Goal: Task Accomplishment & Management: Complete application form

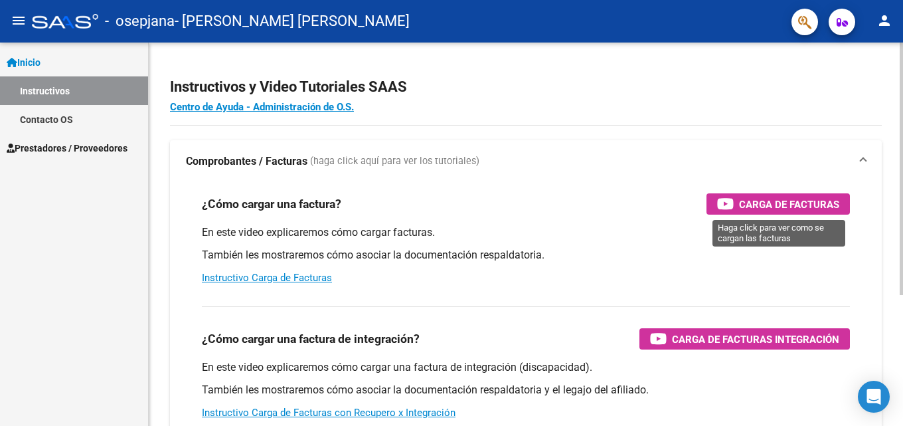
click at [801, 204] on span "Carga de Facturas" at bounding box center [789, 204] width 100 height 17
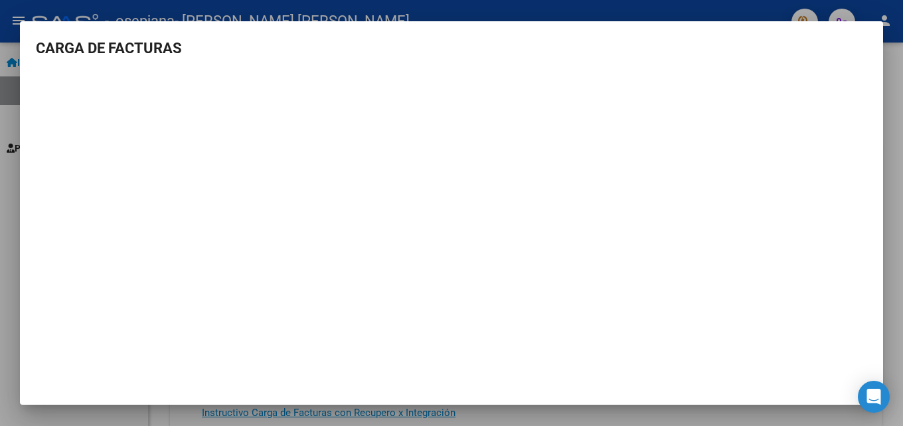
click at [896, 175] on div at bounding box center [451, 213] width 903 height 426
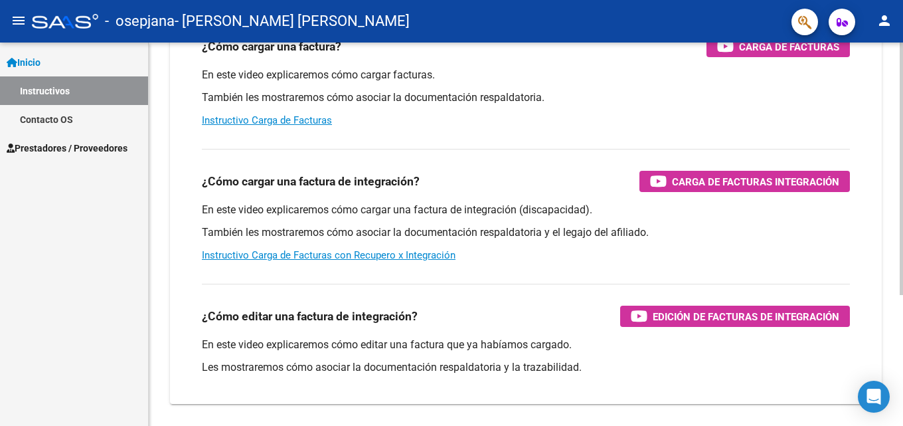
scroll to position [199, 0]
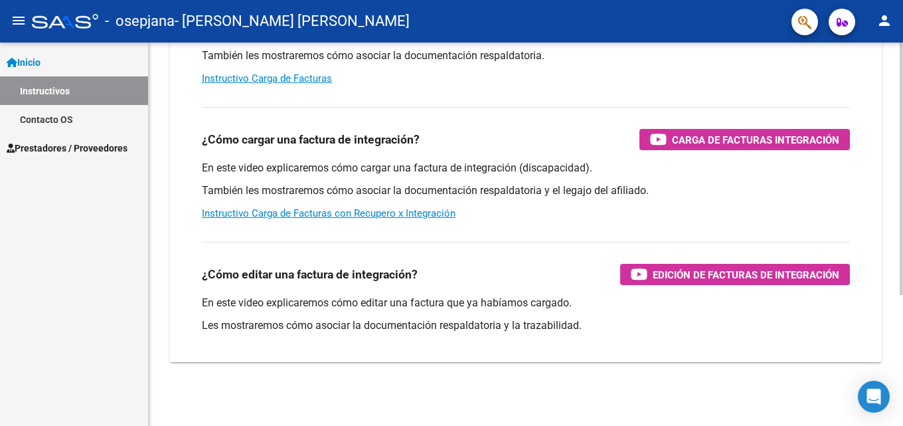
click at [885, 271] on div "Instructivos y Video Tutoriales SAAS Centro de Ayuda - Administración de O.S. C…" at bounding box center [527, 134] width 757 height 582
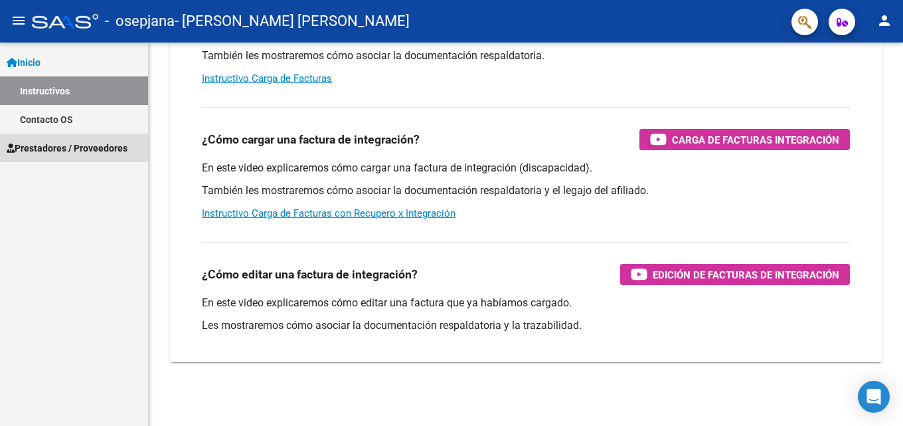
click at [56, 152] on span "Prestadores / Proveedores" at bounding box center [67, 148] width 121 height 15
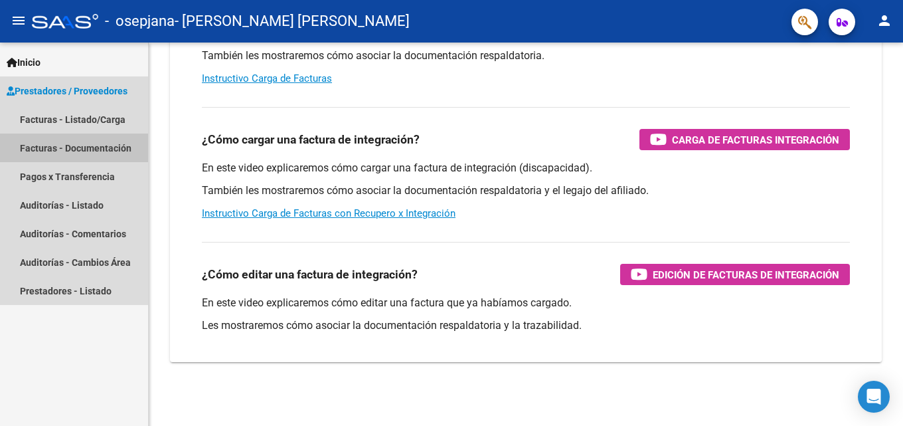
click at [56, 152] on link "Facturas - Documentación" at bounding box center [74, 147] width 148 height 29
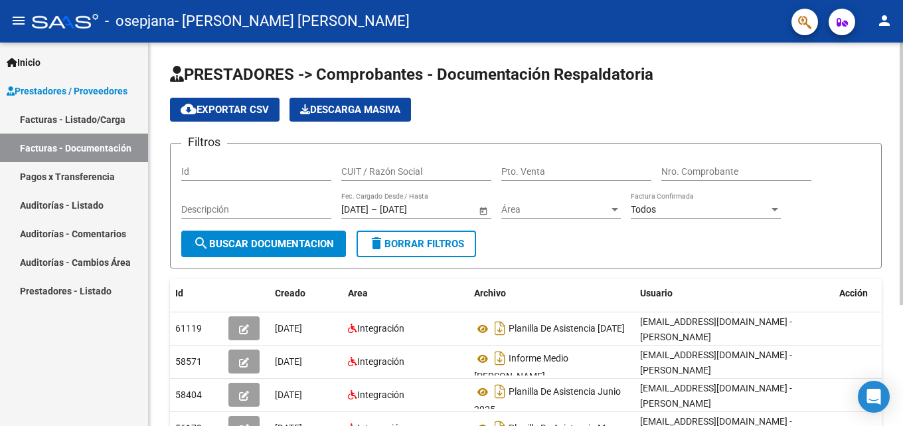
click at [900, 135] on div at bounding box center [901, 173] width 3 height 262
click at [312, 238] on span "search Buscar Documentacion" at bounding box center [263, 244] width 141 height 12
click at [901, 149] on div at bounding box center [901, 173] width 3 height 262
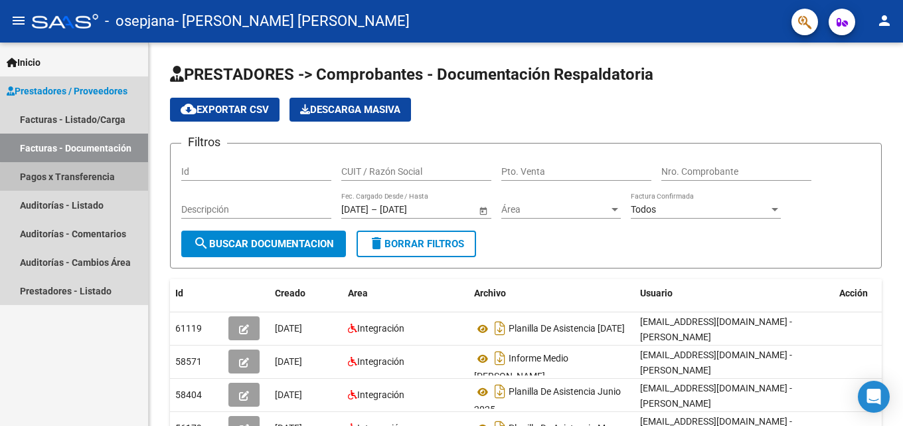
click at [76, 180] on link "Pagos x Transferencia" at bounding box center [74, 176] width 148 height 29
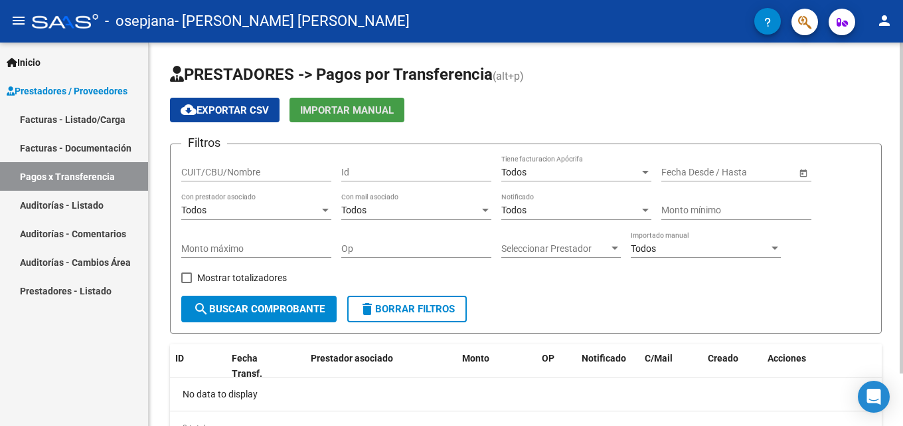
click at [343, 114] on span "Importar Manual" at bounding box center [347, 110] width 94 height 12
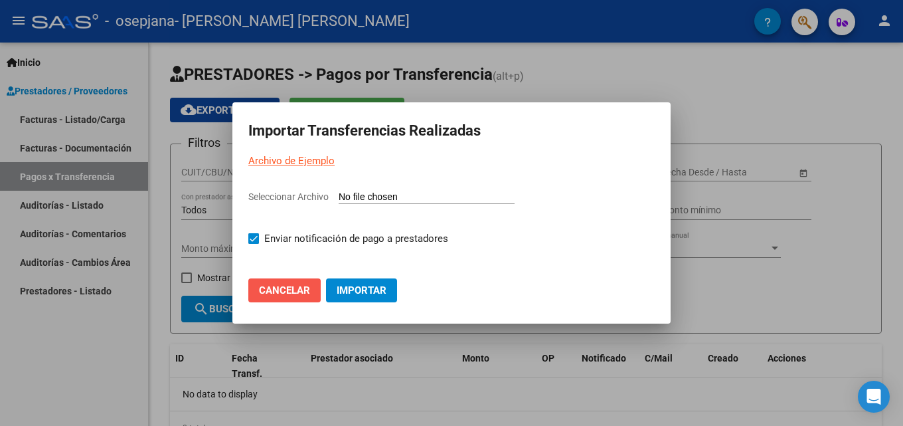
click at [299, 287] on span "Cancelar" at bounding box center [284, 290] width 51 height 12
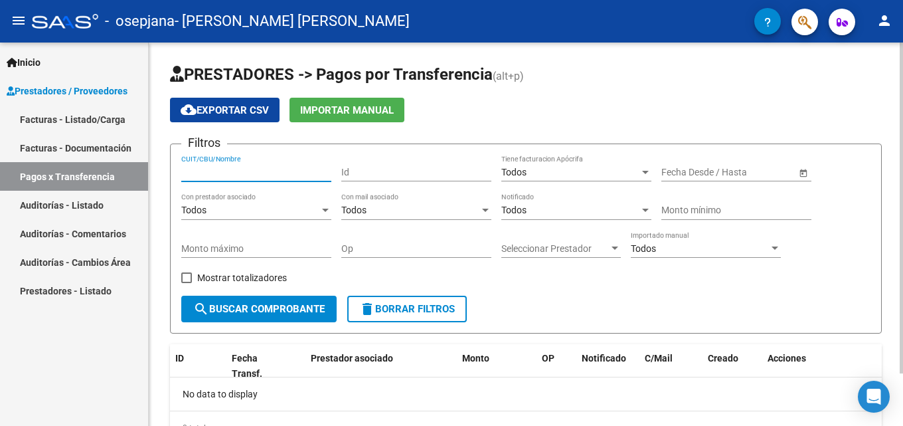
click at [256, 175] on input "CUIT/CBU/Nombre" at bounding box center [256, 172] width 150 height 11
click at [561, 287] on div "Filtros CUIT/CBU/Nombre Id Todos Tiene facturacion Apócrifa Fecha inicio – Fech…" at bounding box center [525, 225] width 689 height 141
drag, startPoint x: 896, startPoint y: 123, endPoint x: 880, endPoint y: 220, distance: 97.6
click at [880, 220] on div "PRESTADORES -> Pagos por Transferencia (alt+p) cloud_download Exportar CSV Impo…" at bounding box center [526, 264] width 754 height 444
click at [902, 135] on div at bounding box center [901, 207] width 3 height 331
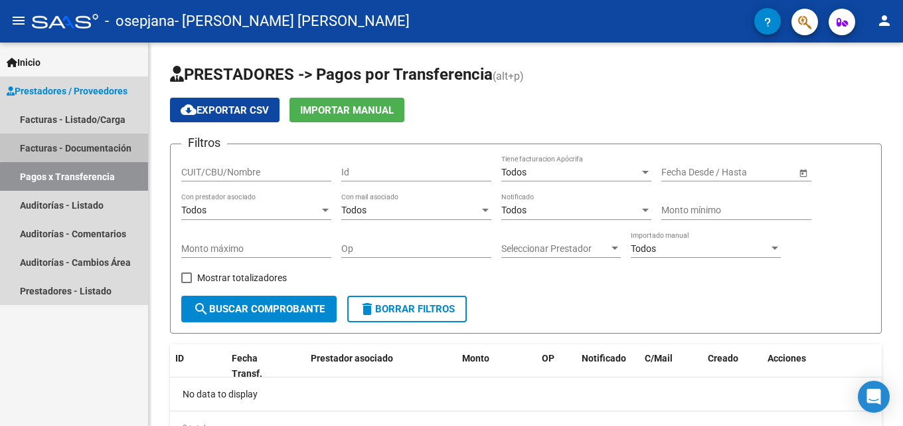
click at [89, 145] on link "Facturas - Documentación" at bounding box center [74, 147] width 148 height 29
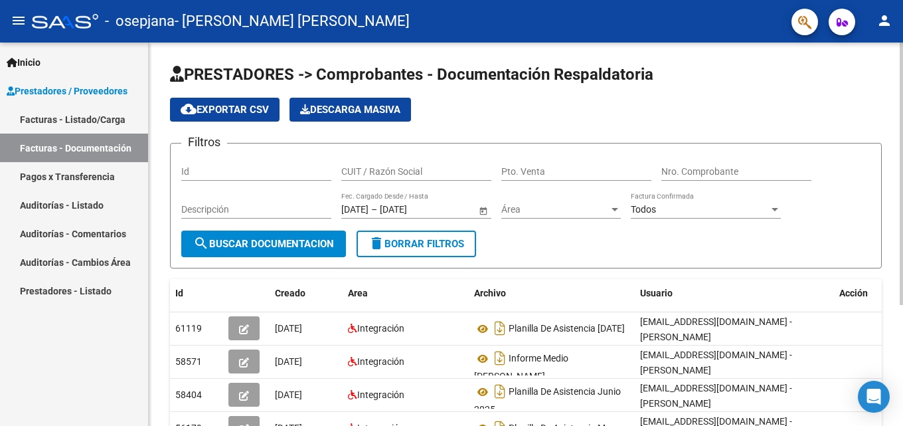
click at [894, 147] on div "PRESTADORES -> Comprobantes - Documentación Respaldatoria cloud_download Export…" at bounding box center [527, 316] width 757 height 549
click at [656, 125] on app-list-header "PRESTADORES -> Comprobantes - Documentación Respaldatoria cloud_download Export…" at bounding box center [526, 166] width 712 height 204
click at [378, 169] on input "CUIT / Razón Social" at bounding box center [416, 171] width 150 height 11
type input "27256836063"
click at [510, 175] on input "Pto. Venta" at bounding box center [576, 171] width 150 height 11
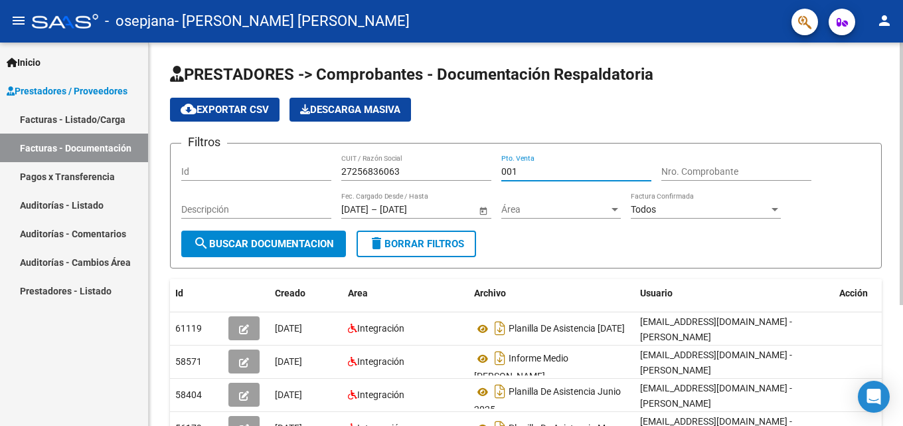
type input "001"
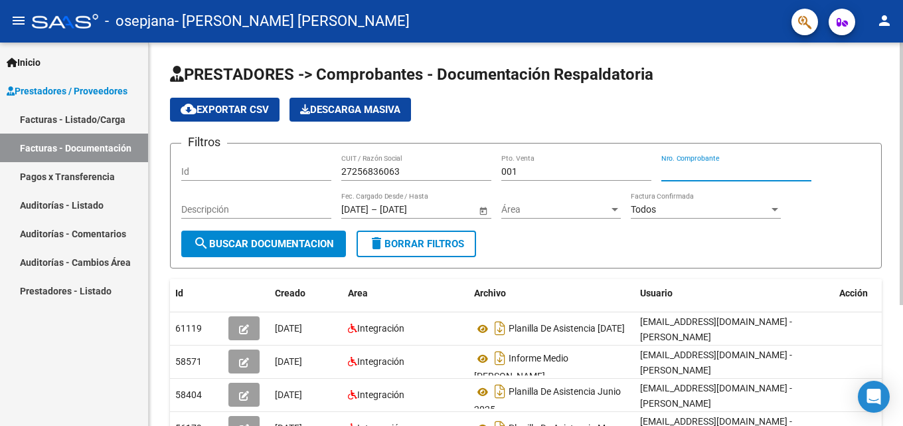
click at [683, 169] on input "Nro. Comprobante" at bounding box center [736, 171] width 150 height 11
type input "00000082"
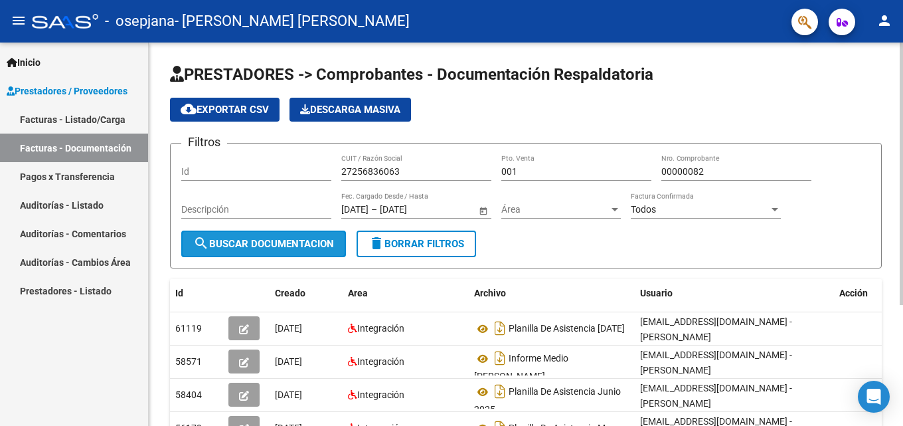
click at [311, 246] on span "search Buscar Documentacion" at bounding box center [263, 244] width 141 height 12
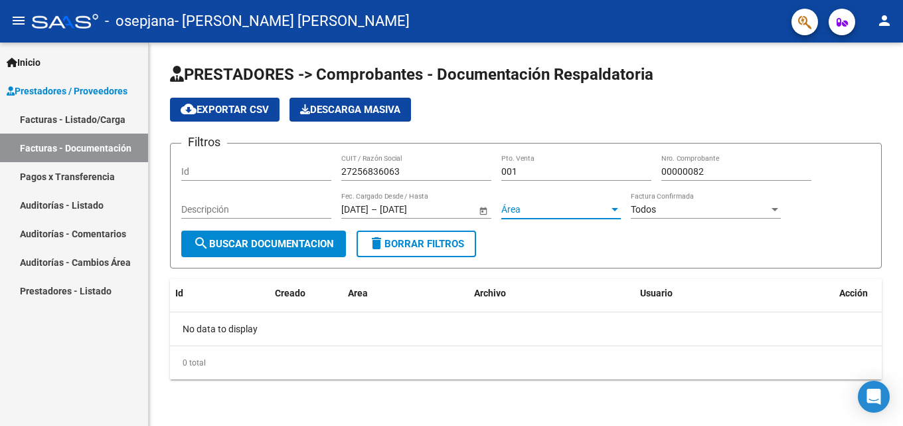
click at [598, 212] on span "Área" at bounding box center [555, 209] width 108 height 11
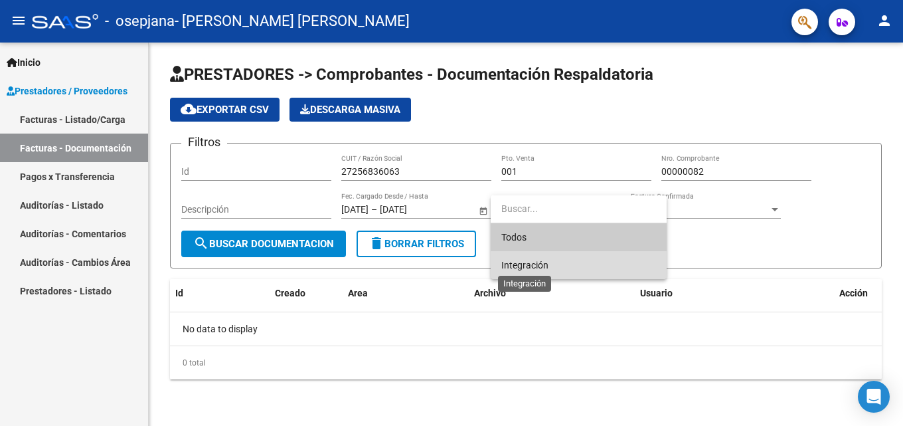
click at [543, 263] on span "Integración" at bounding box center [524, 265] width 47 height 11
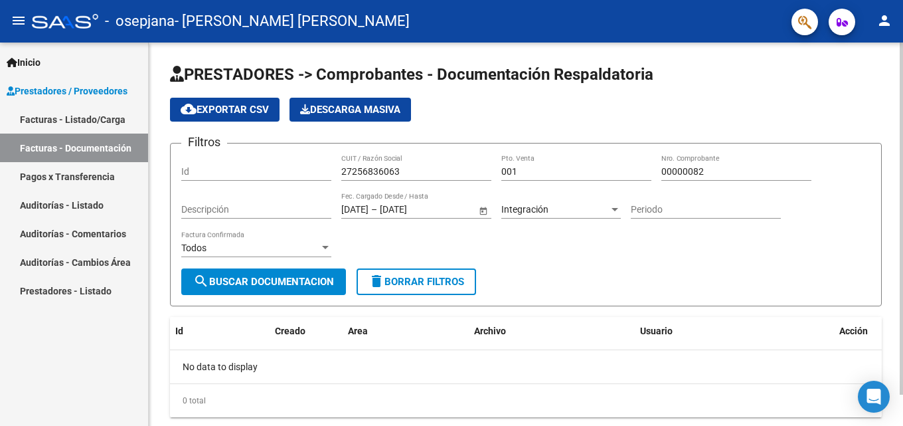
click at [667, 203] on div "Periodo" at bounding box center [706, 205] width 150 height 27
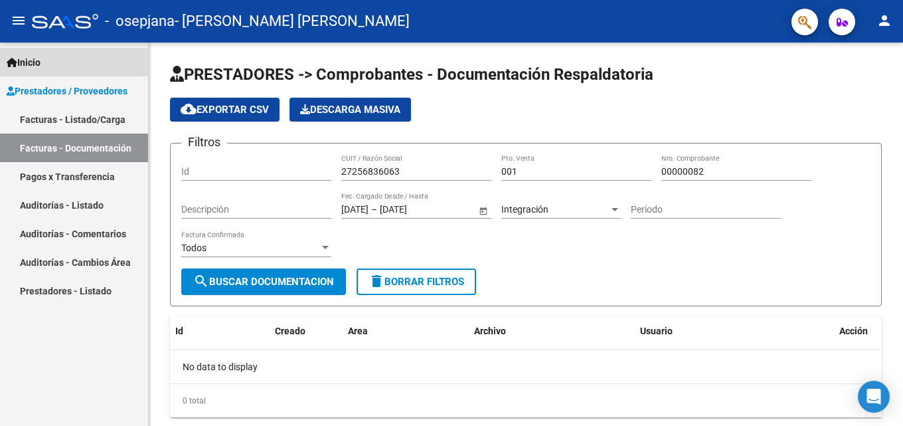
click at [39, 62] on span "Inicio" at bounding box center [24, 62] width 34 height 15
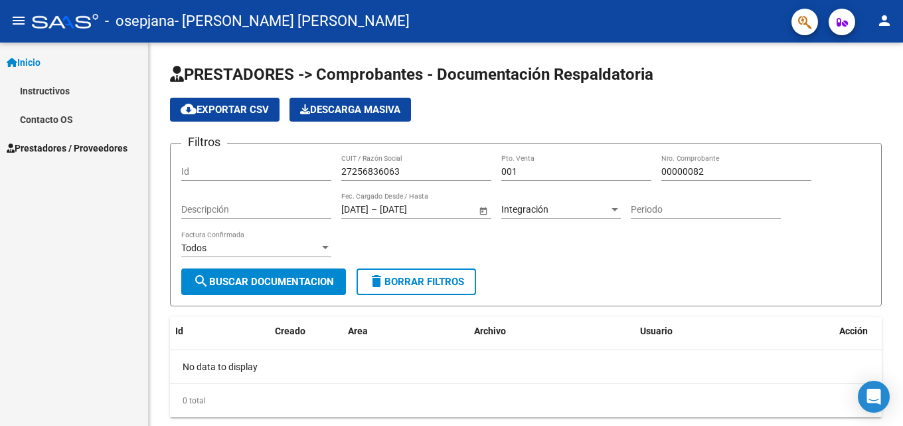
click at [58, 89] on link "Instructivos" at bounding box center [74, 90] width 148 height 29
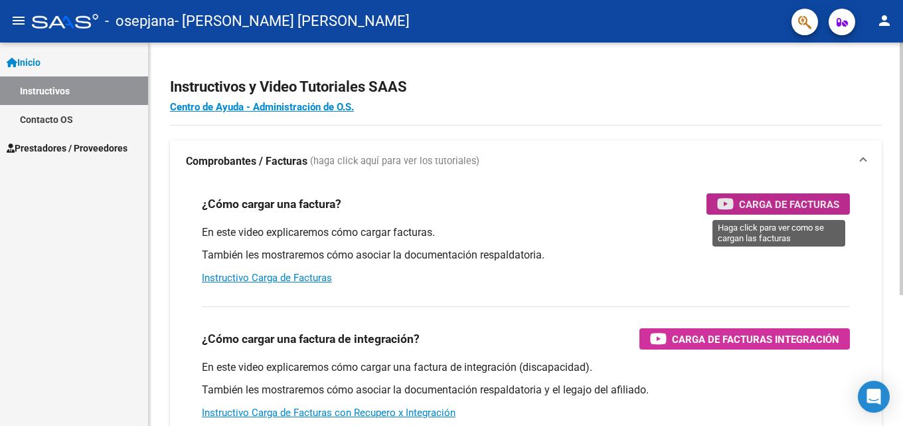
click at [755, 206] on span "Carga de Facturas" at bounding box center [789, 204] width 100 height 17
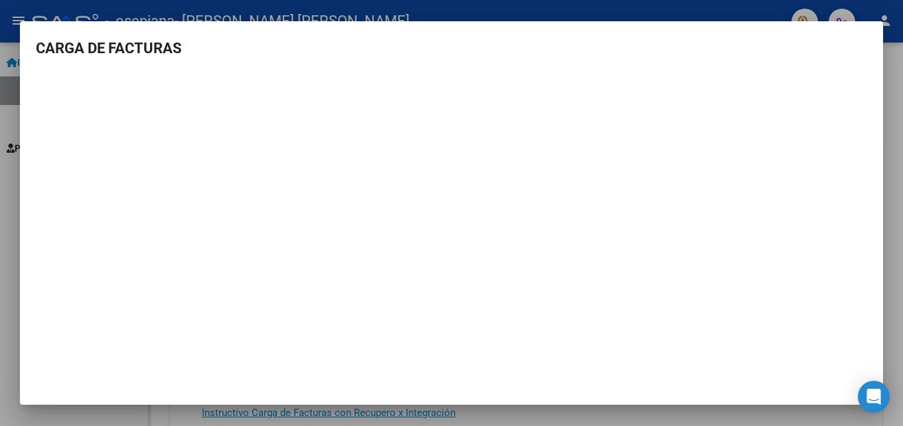
click at [890, 85] on div at bounding box center [451, 213] width 903 height 426
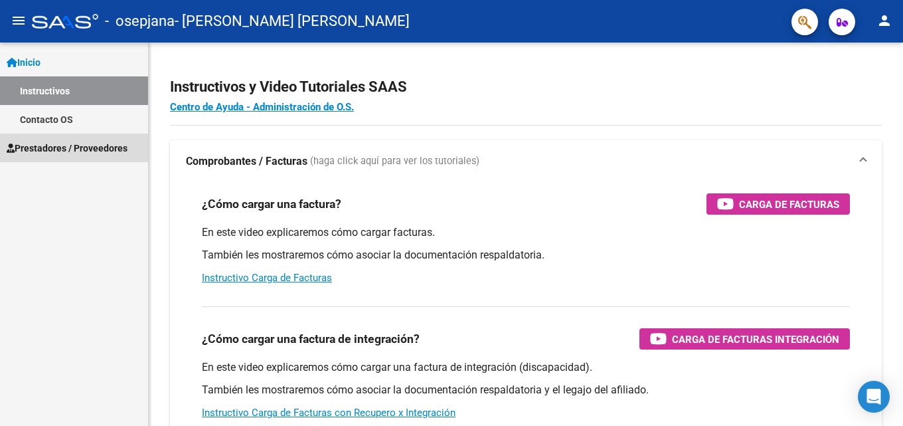
click at [92, 142] on span "Prestadores / Proveedores" at bounding box center [67, 148] width 121 height 15
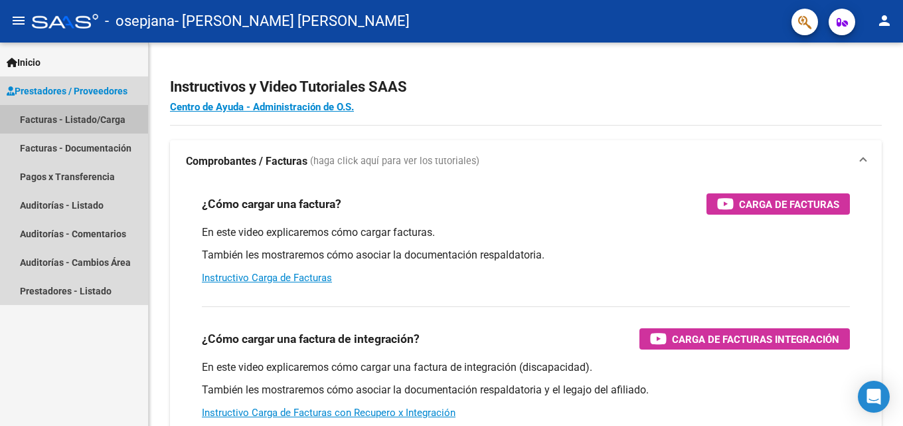
click at [92, 114] on link "Facturas - Listado/Carga" at bounding box center [74, 119] width 148 height 29
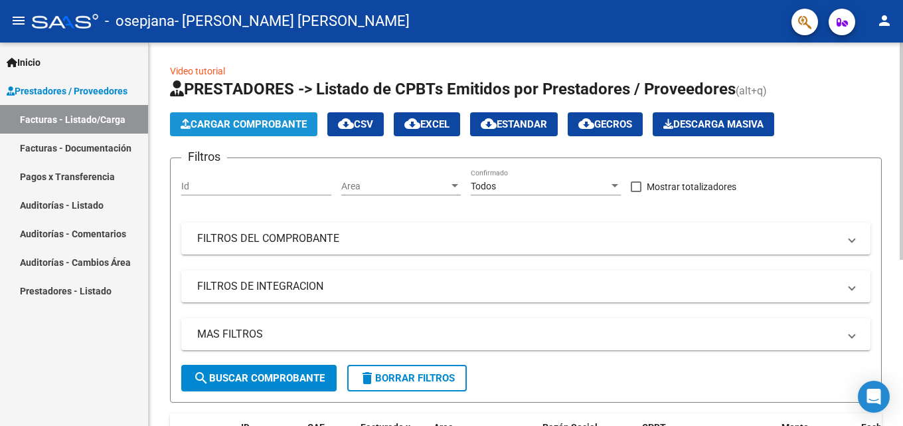
click at [254, 122] on span "Cargar Comprobante" at bounding box center [244, 124] width 126 height 12
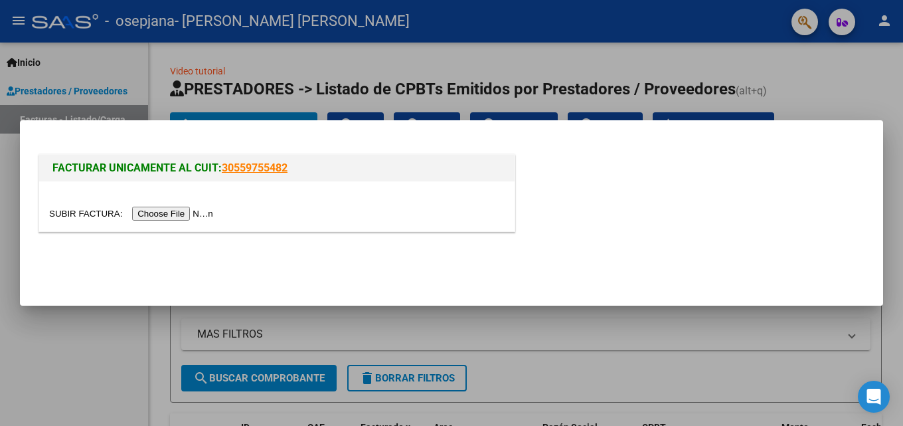
click at [197, 211] on input "file" at bounding box center [133, 213] width 168 height 14
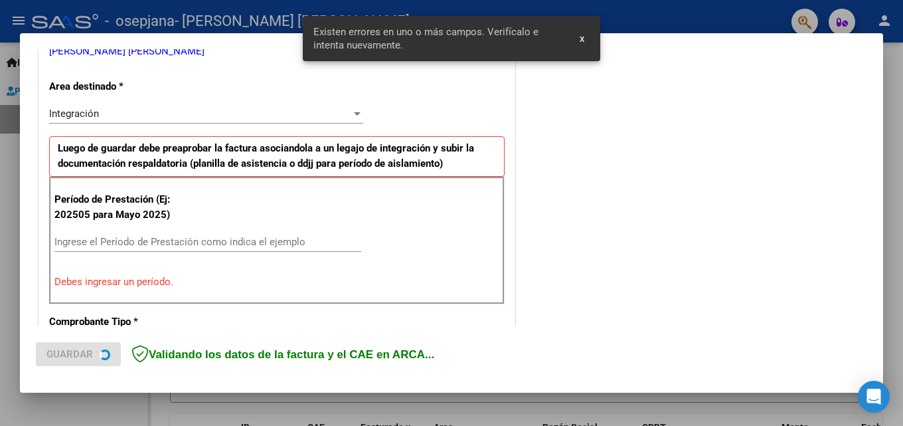
scroll to position [299, 0]
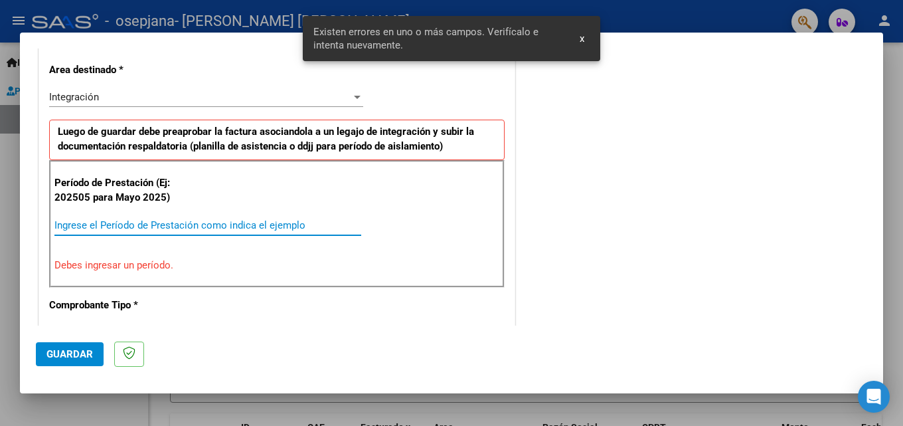
click at [135, 222] on input "Ingrese el Período de Prestación como indica el ejemplo" at bounding box center [207, 225] width 307 height 12
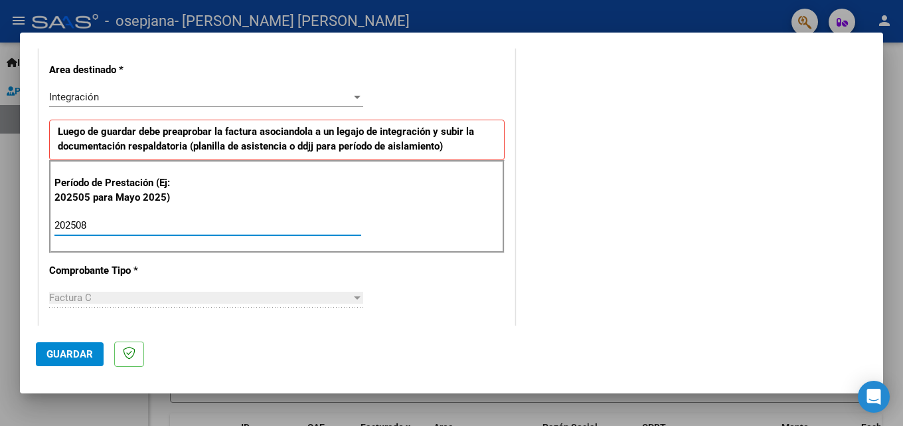
type input "202508"
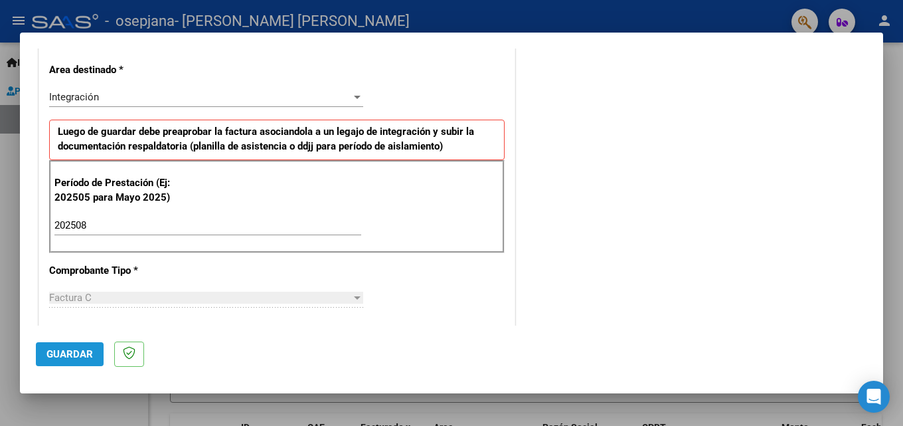
click at [72, 348] on span "Guardar" at bounding box center [69, 354] width 46 height 12
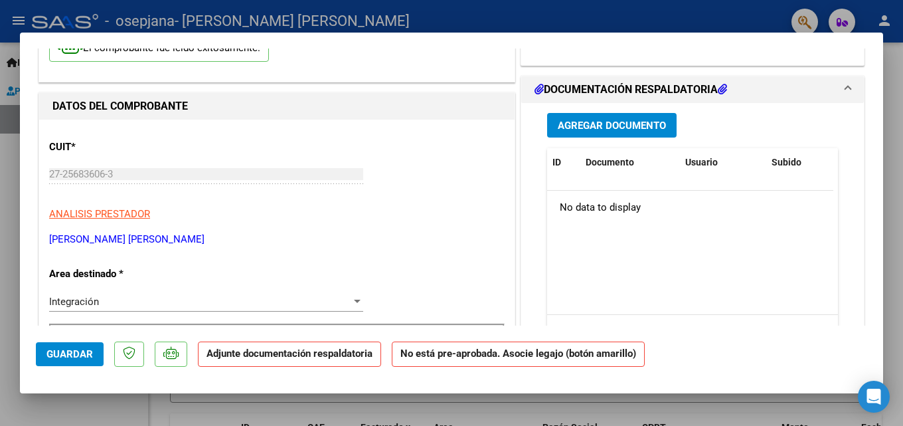
scroll to position [0, 0]
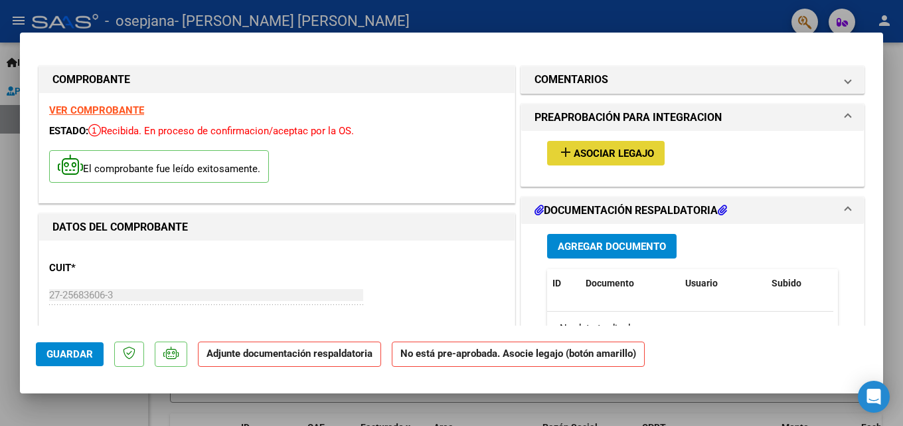
click at [595, 147] on span "Asociar Legajo" at bounding box center [614, 153] width 80 height 12
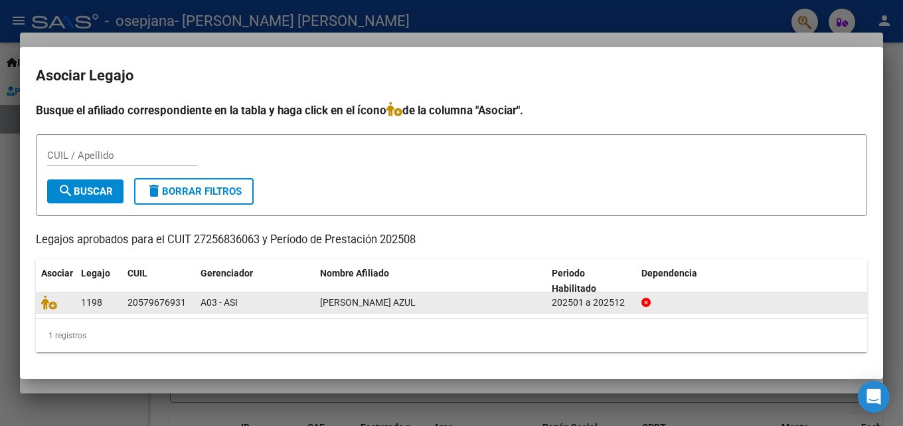
click at [150, 304] on div "20579676931" at bounding box center [156, 302] width 58 height 15
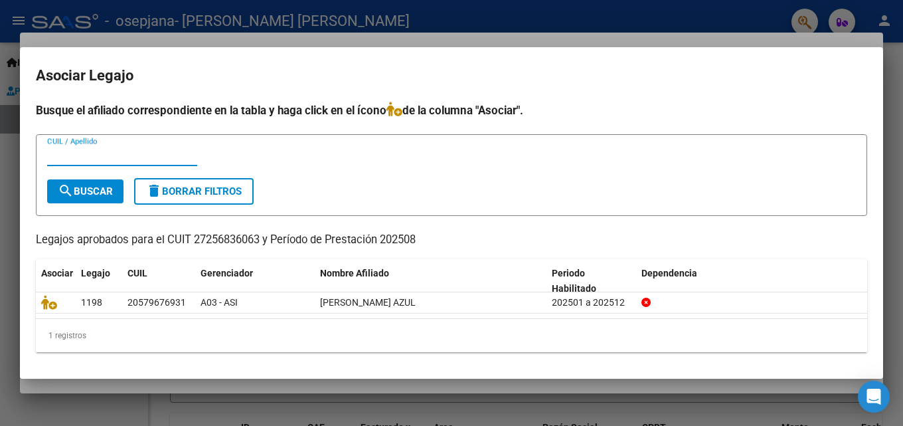
click at [58, 152] on input "CUIL / Apellido" at bounding box center [122, 155] width 150 height 12
type input "20579676931"
click at [93, 187] on span "search Buscar" at bounding box center [85, 191] width 55 height 12
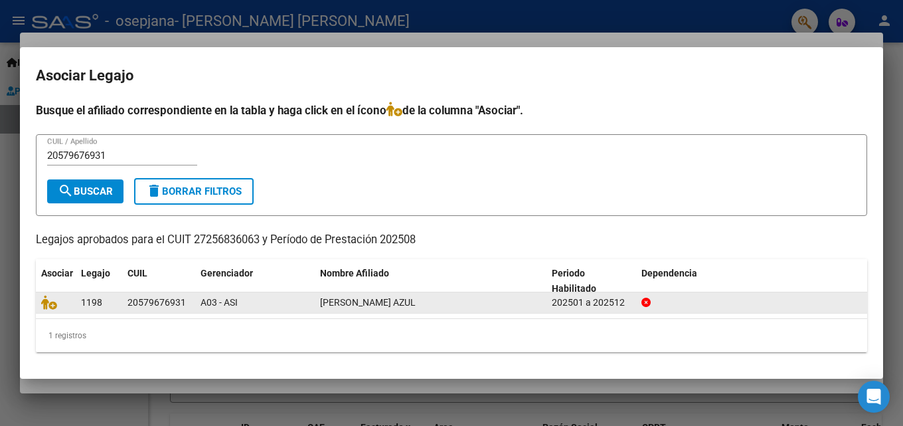
click at [137, 303] on div "20579676931" at bounding box center [156, 302] width 58 height 15
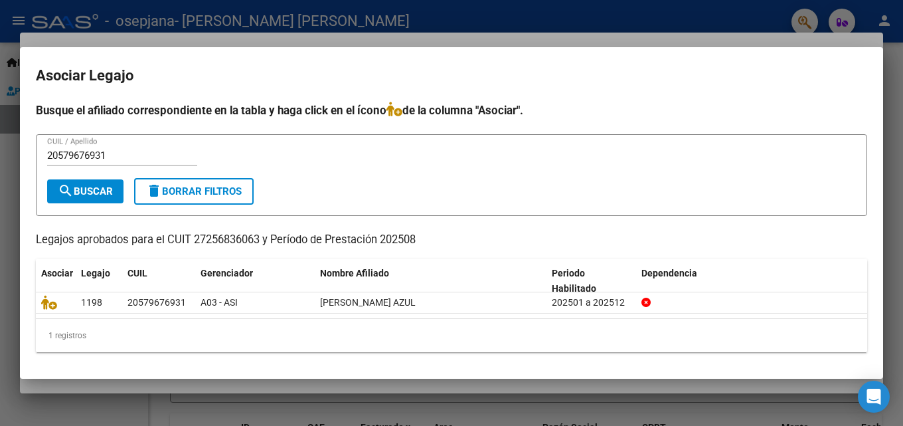
click at [901, 163] on div at bounding box center [451, 213] width 903 height 426
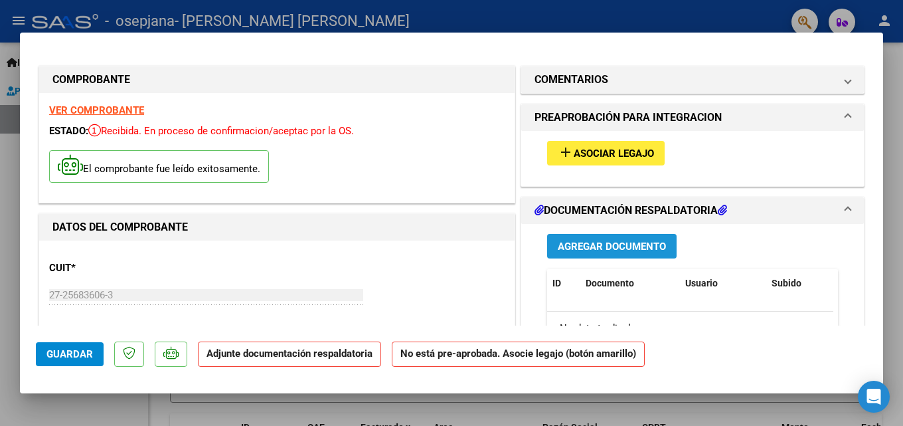
click at [574, 243] on span "Agregar Documento" at bounding box center [612, 246] width 108 height 12
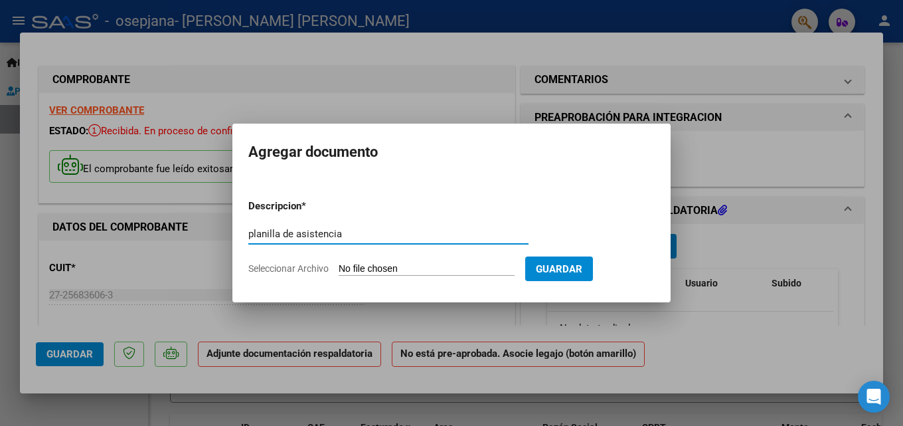
type input "planilla de asistencia"
click at [376, 263] on input "Seleccionar Archivo" at bounding box center [427, 269] width 176 height 13
click at [459, 272] on input "Seleccionar Archivo" at bounding box center [427, 269] width 176 height 13
type input "C:\fakepath\Planilla asistencia [PERSON_NAME] .pdf"
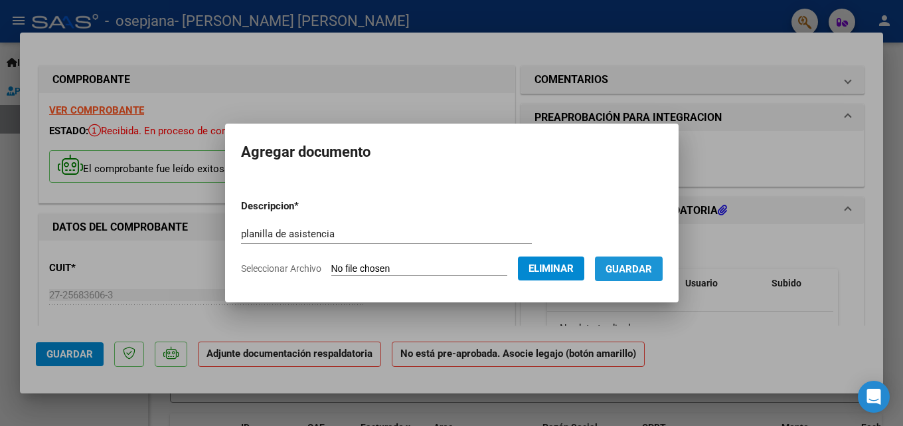
click at [652, 265] on span "Guardar" at bounding box center [628, 269] width 46 height 12
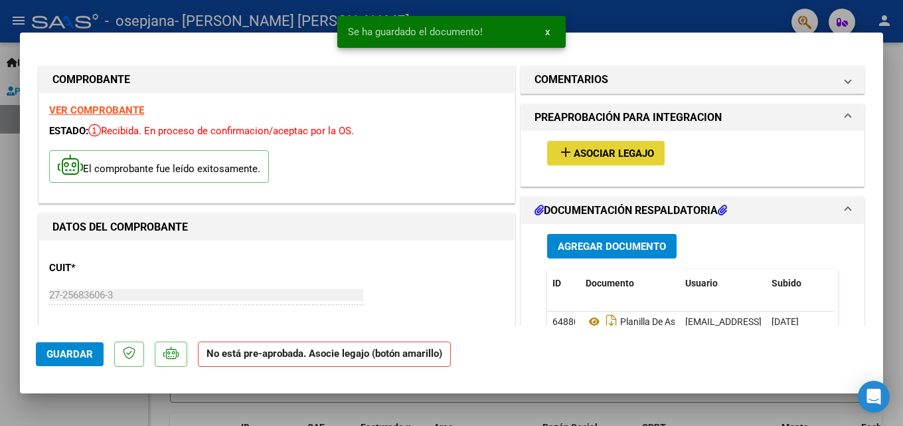
click at [604, 153] on span "Asociar Legajo" at bounding box center [614, 153] width 80 height 12
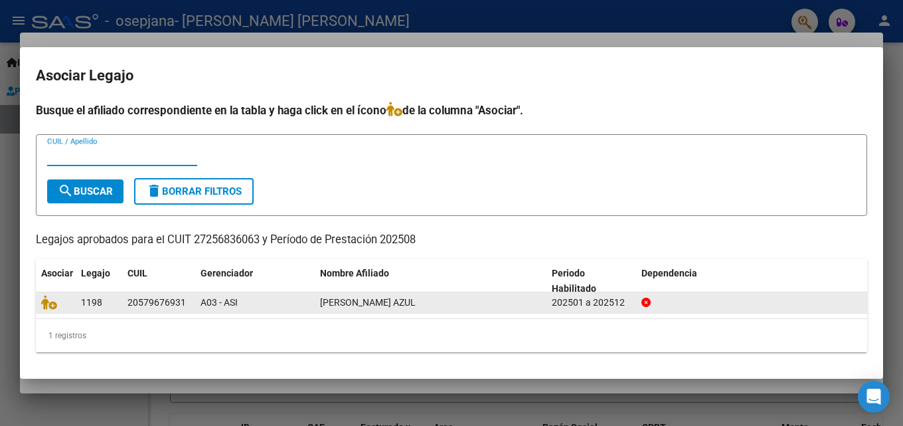
click at [390, 299] on span "[PERSON_NAME] AZUL" at bounding box center [368, 302] width 96 height 11
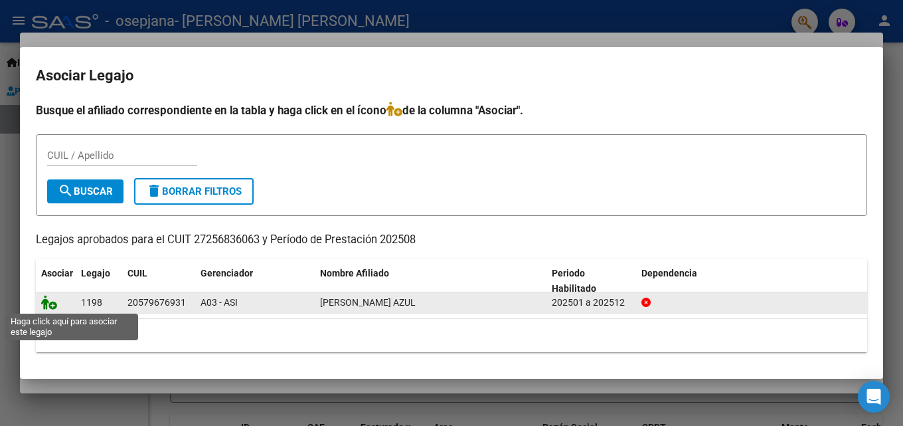
click at [53, 304] on icon at bounding box center [49, 302] width 16 height 15
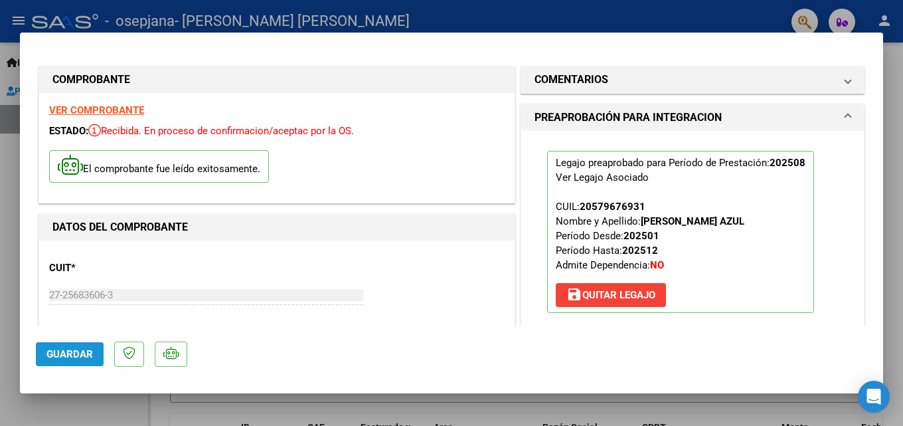
click at [70, 353] on span "Guardar" at bounding box center [69, 354] width 46 height 12
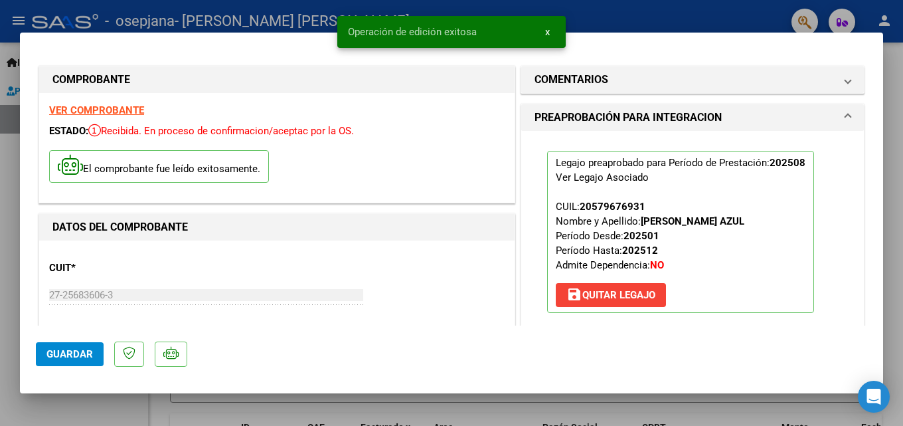
click at [899, 98] on div at bounding box center [451, 213] width 903 height 426
type input "$ 0,00"
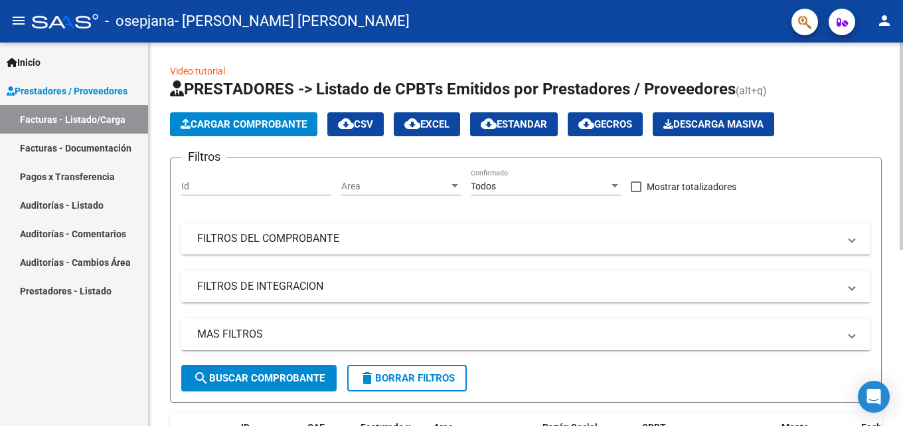
drag, startPoint x: 884, startPoint y: 156, endPoint x: 898, endPoint y: 206, distance: 51.7
click at [898, 206] on div "Video tutorial PRESTADORES -> Listado de CPBTs Emitidos por Prestadores / Prove…" at bounding box center [526, 391] width 754 height 698
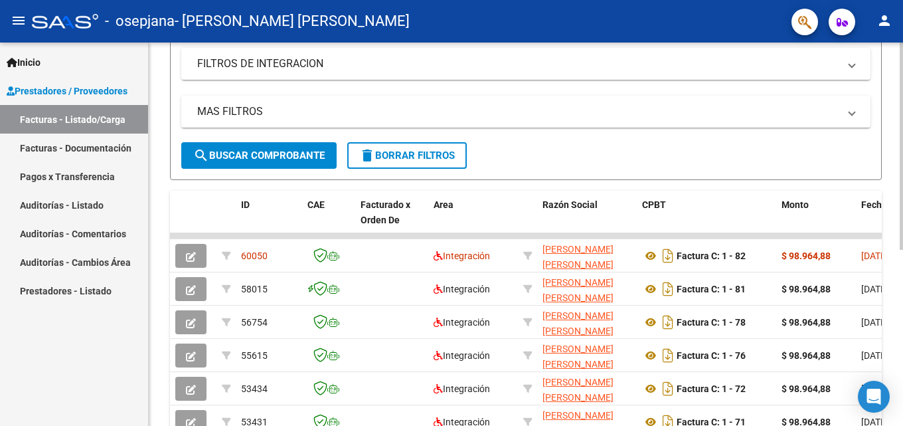
scroll to position [224, 0]
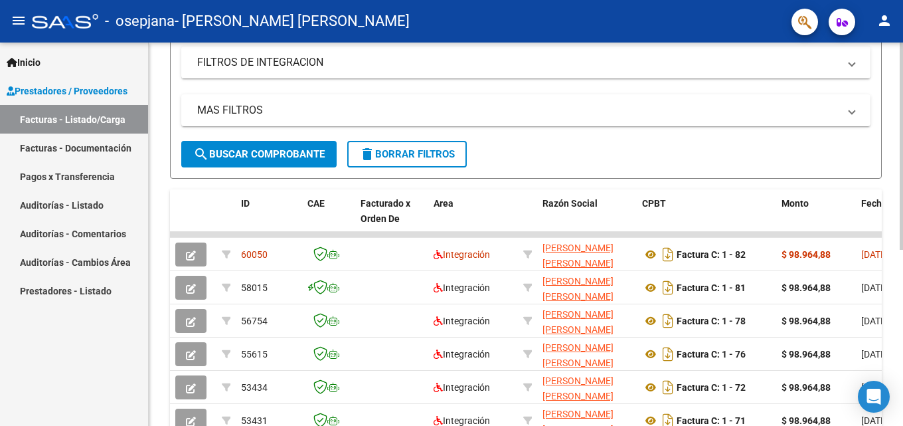
click at [902, 321] on div at bounding box center [901, 270] width 3 height 207
drag, startPoint x: 536, startPoint y: 234, endPoint x: 694, endPoint y: 228, distance: 157.4
click at [694, 228] on div "ID CAE Facturado x Orden De Area Razón Social CPBT Monto Fecha Cpbt Días desde …" at bounding box center [526, 331] width 712 height 285
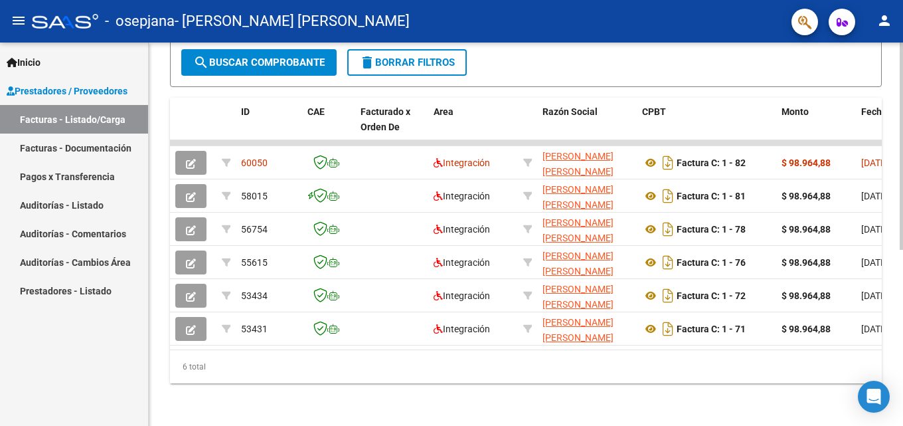
click at [902, 305] on div at bounding box center [901, 321] width 3 height 207
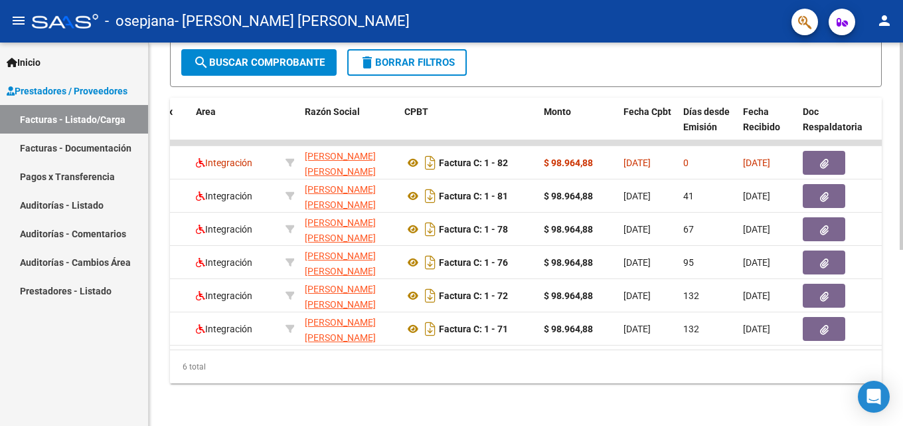
scroll to position [0, 0]
